Goal: Task Accomplishment & Management: Manage account settings

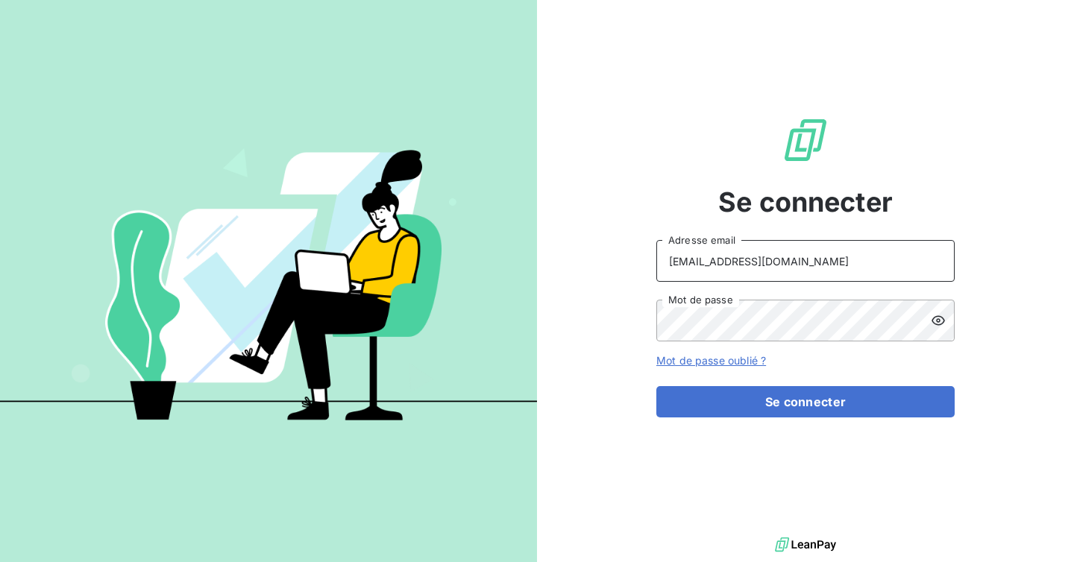
click at [771, 265] on input "[EMAIL_ADDRESS][DOMAIN_NAME]" at bounding box center [805, 261] width 298 height 42
type input "p"
type input "admin@pierresinvestissement"
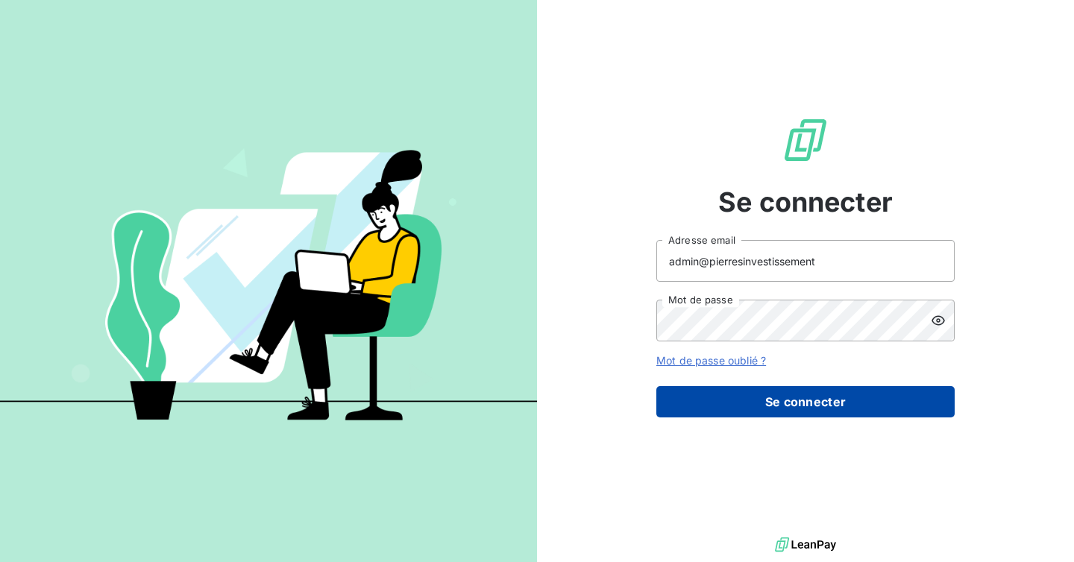
click at [789, 407] on button "Se connecter" at bounding box center [805, 401] width 298 height 31
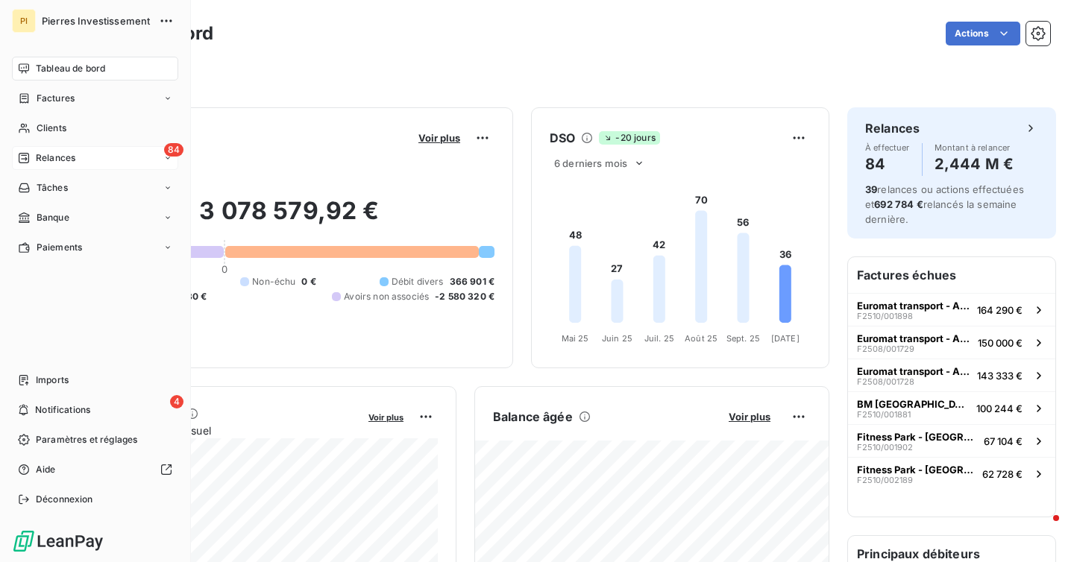
click at [42, 154] on span "Relances" at bounding box center [56, 157] width 40 height 13
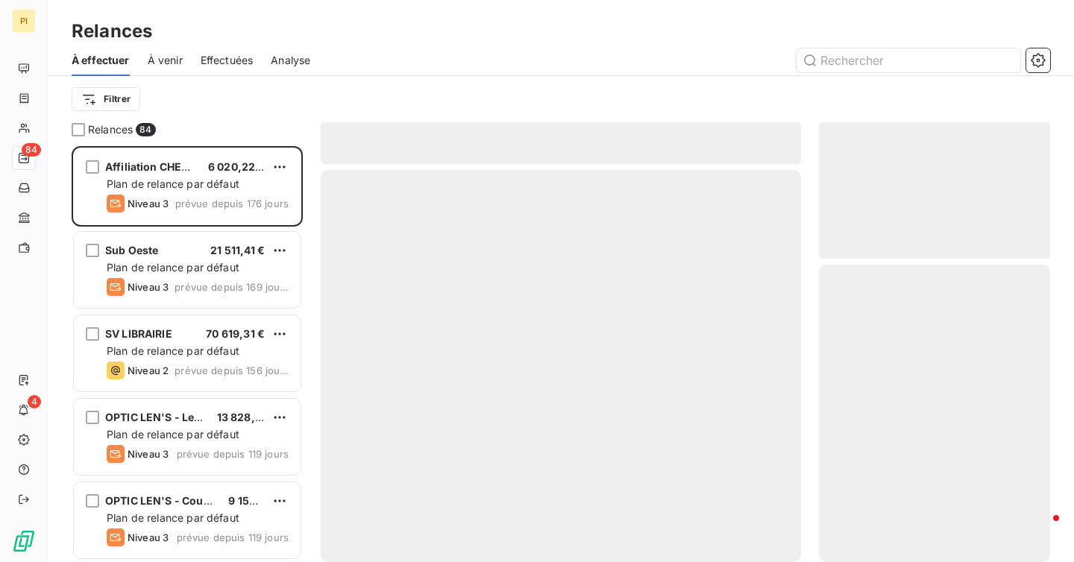
scroll to position [416, 231]
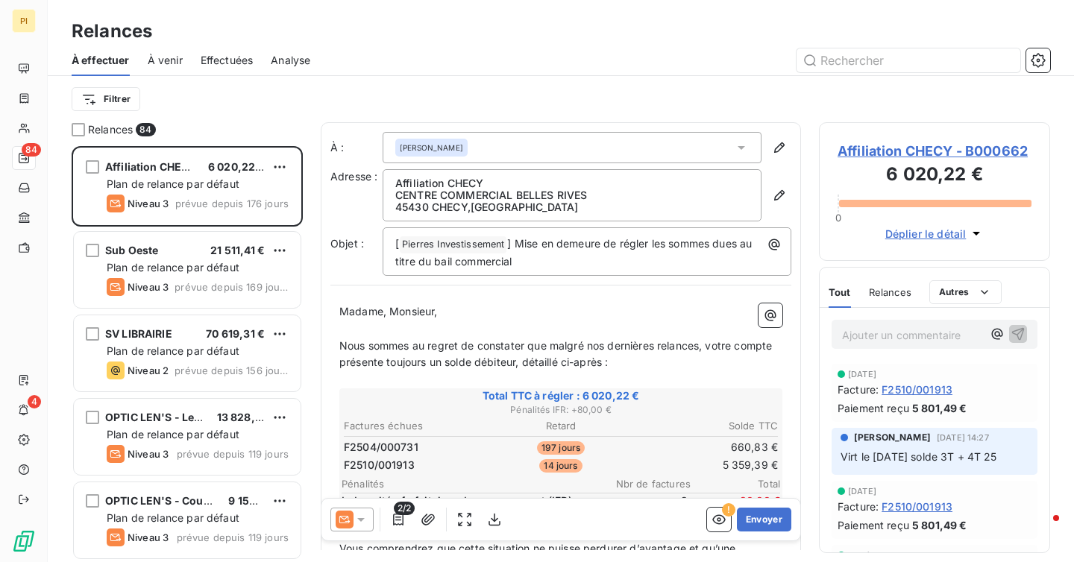
click at [171, 57] on span "À venir" at bounding box center [165, 60] width 35 height 15
